Goal: Information Seeking & Learning: Learn about a topic

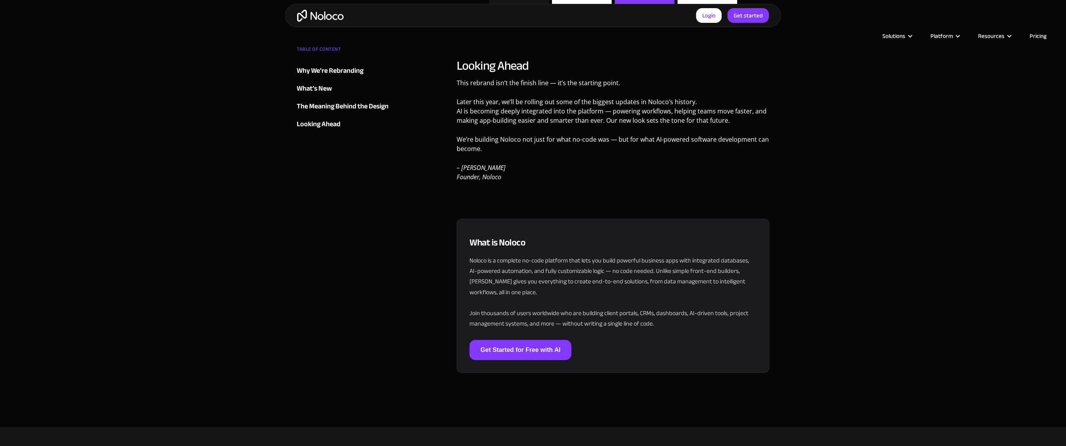
scroll to position [1612, 0]
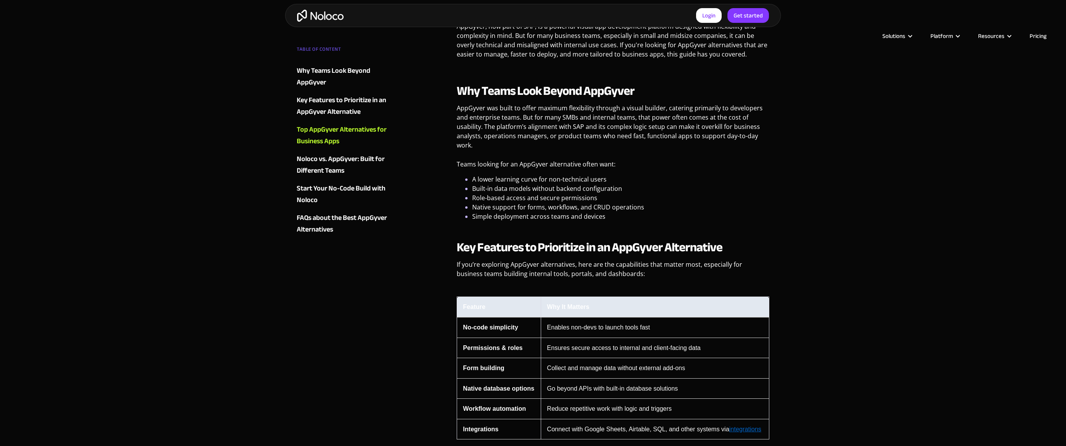
scroll to position [756, 0]
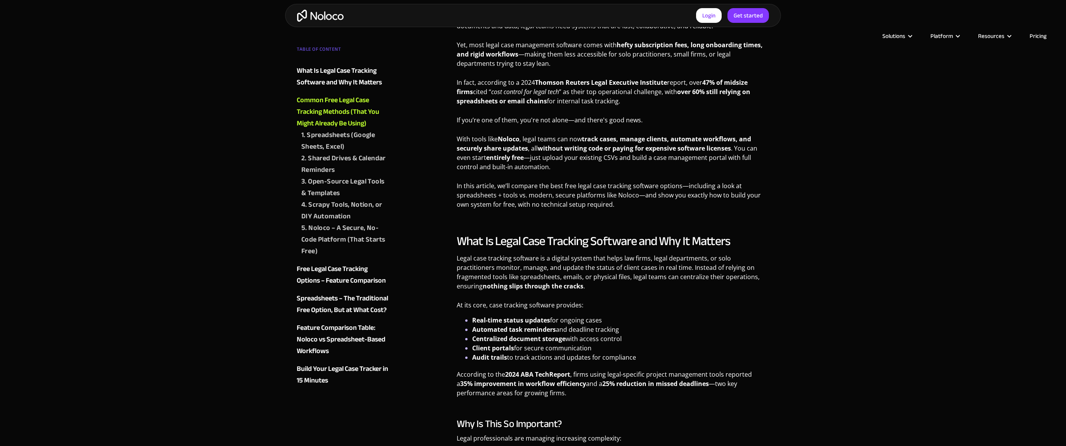
scroll to position [756, 0]
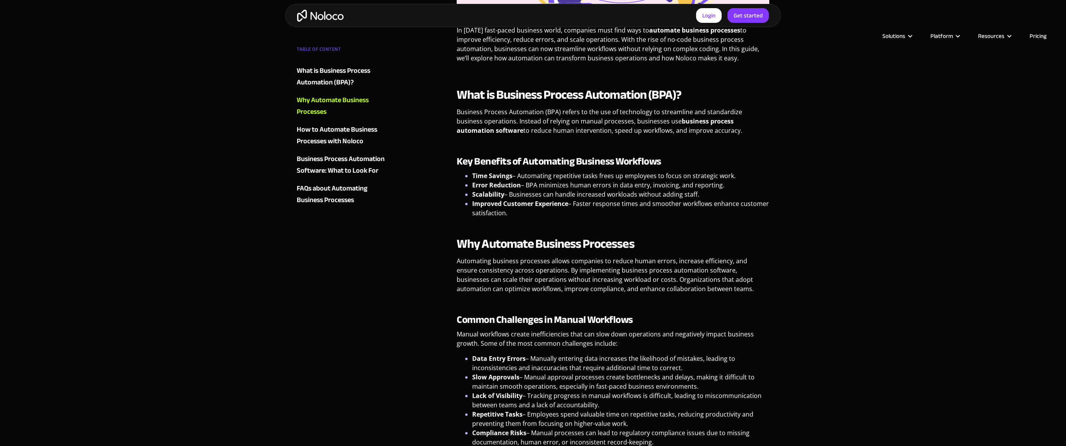
scroll to position [756, 0]
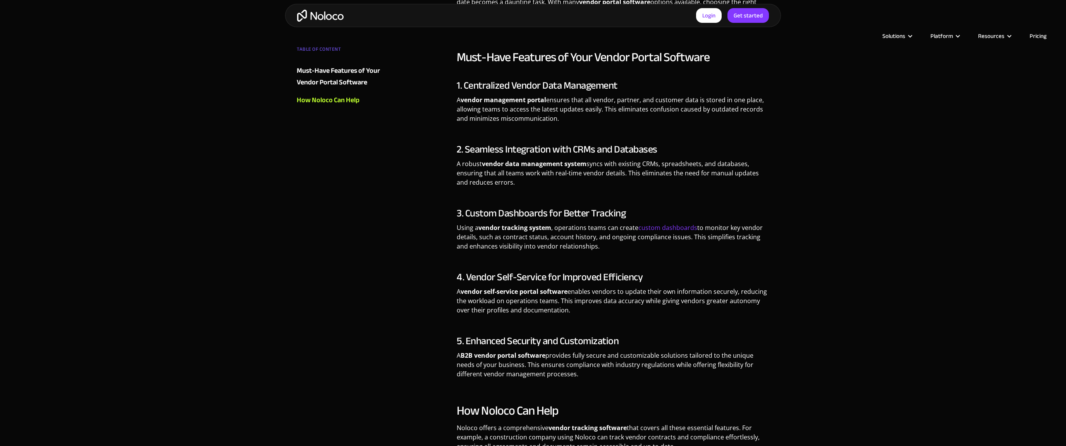
scroll to position [756, 0]
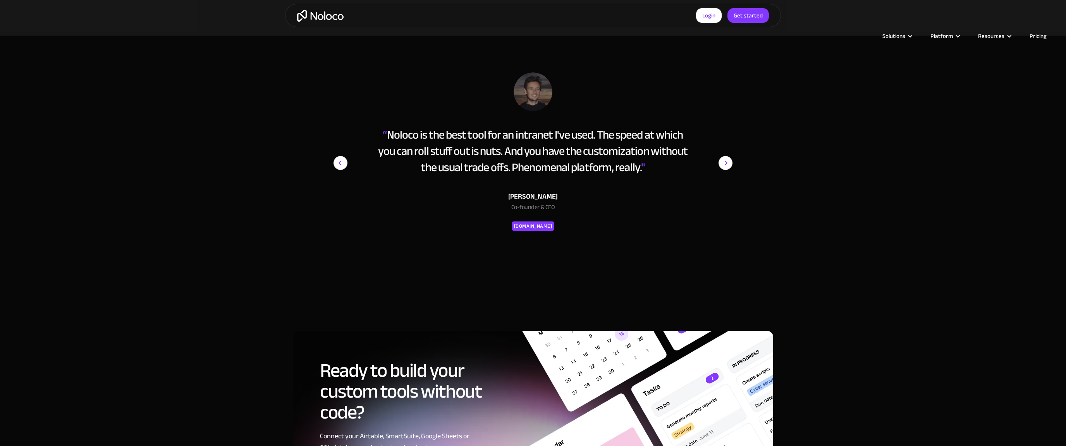
scroll to position [1155, 0]
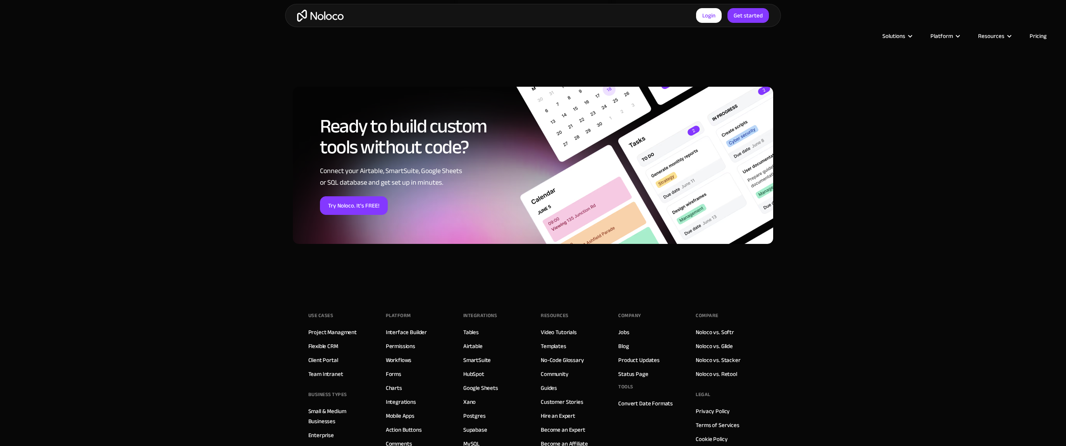
scroll to position [1336, 0]
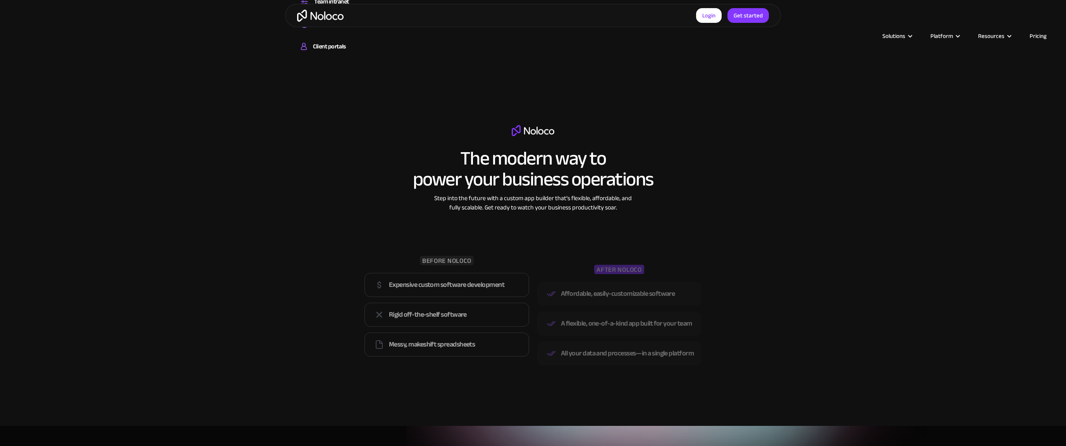
scroll to position [1553, 0]
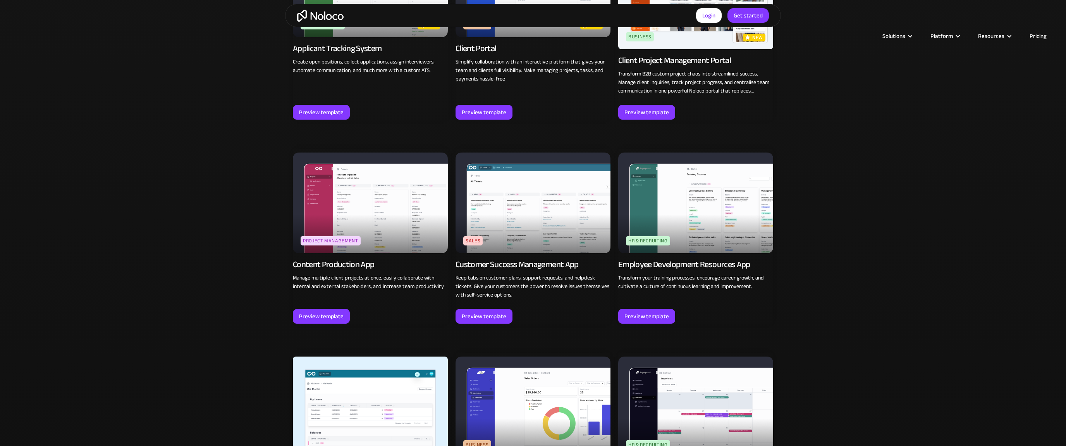
scroll to position [1155, 0]
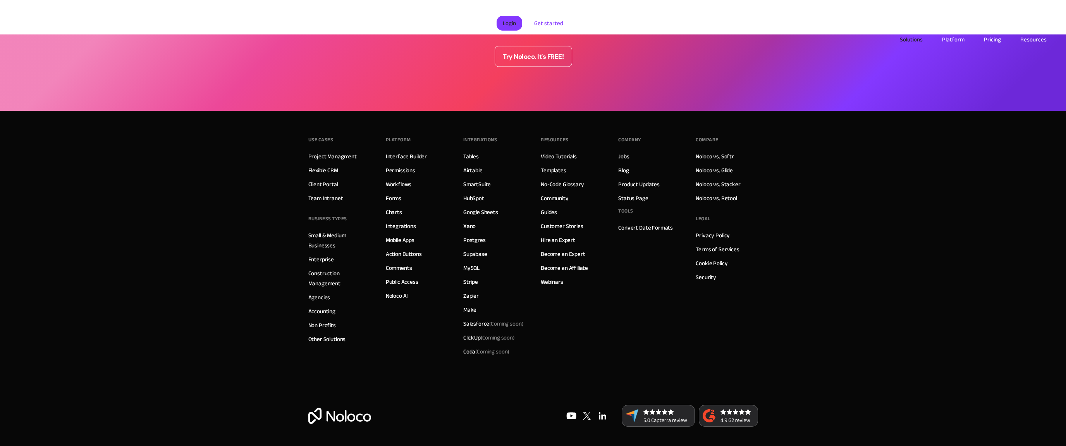
scroll to position [1179, 0]
